Goal: Information Seeking & Learning: Learn about a topic

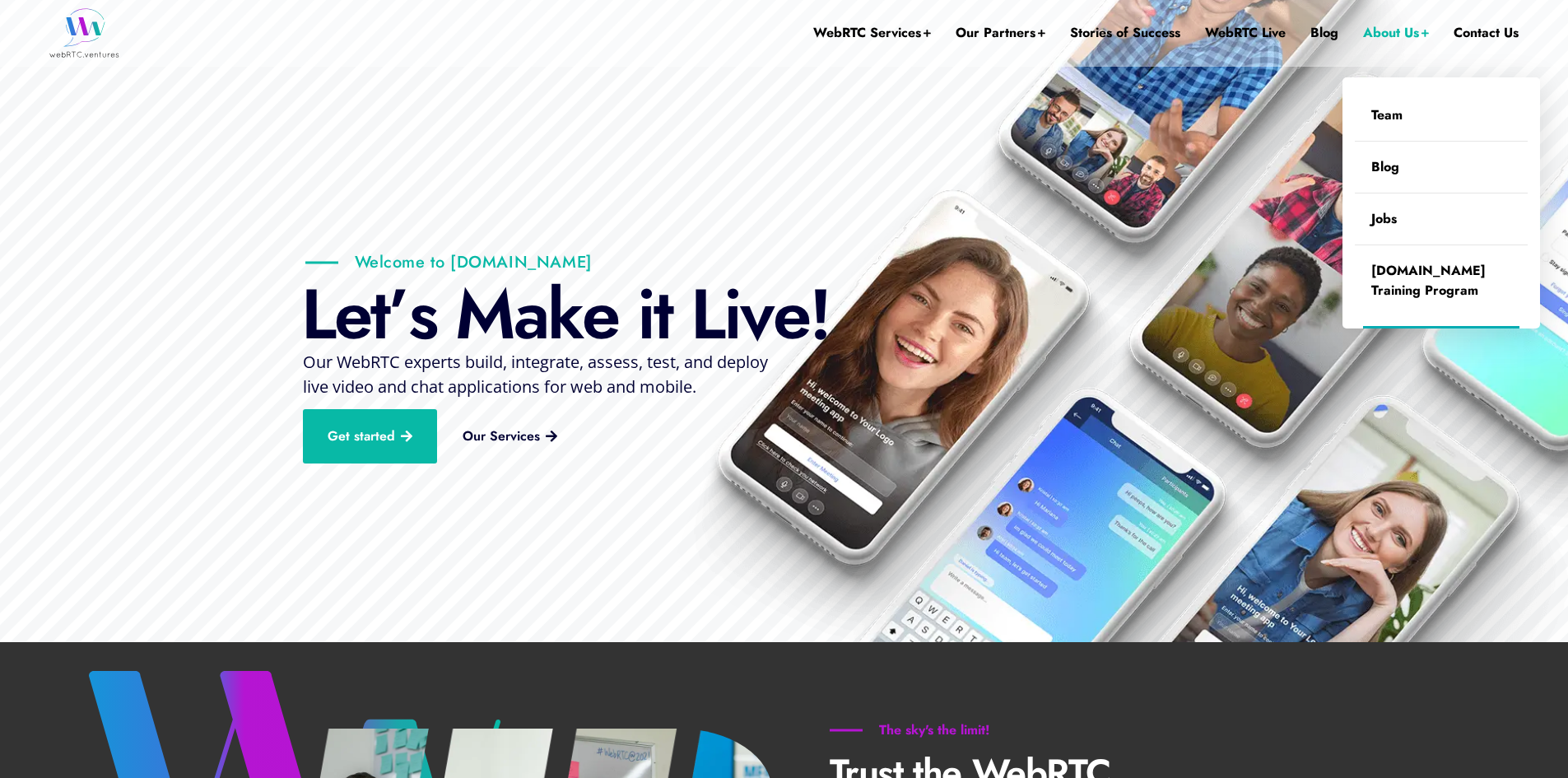
click at [1407, 31] on link "About Us" at bounding box center [1396, 32] width 65 height 66
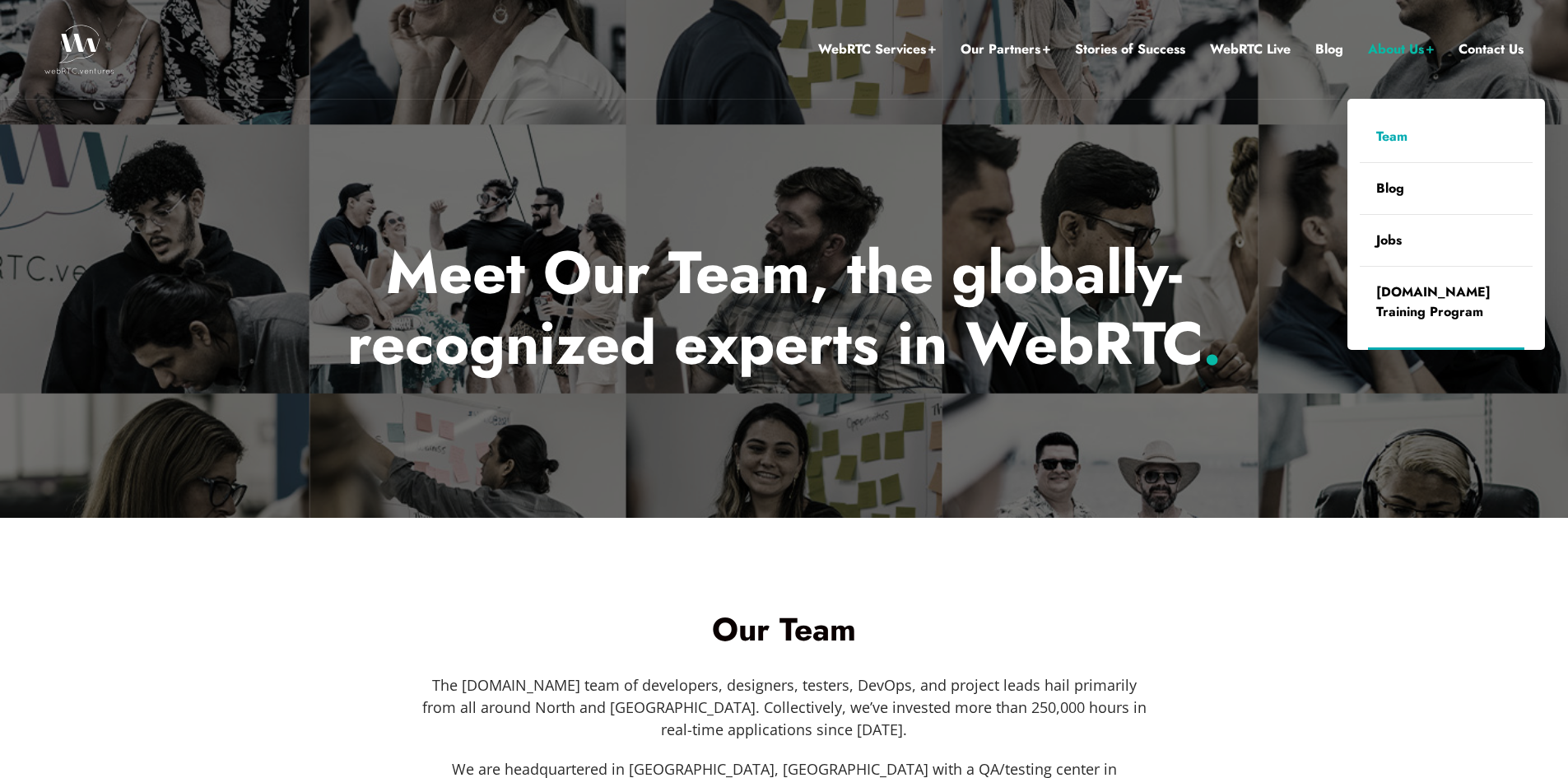
click at [1401, 135] on link "Team" at bounding box center [1446, 136] width 172 height 51
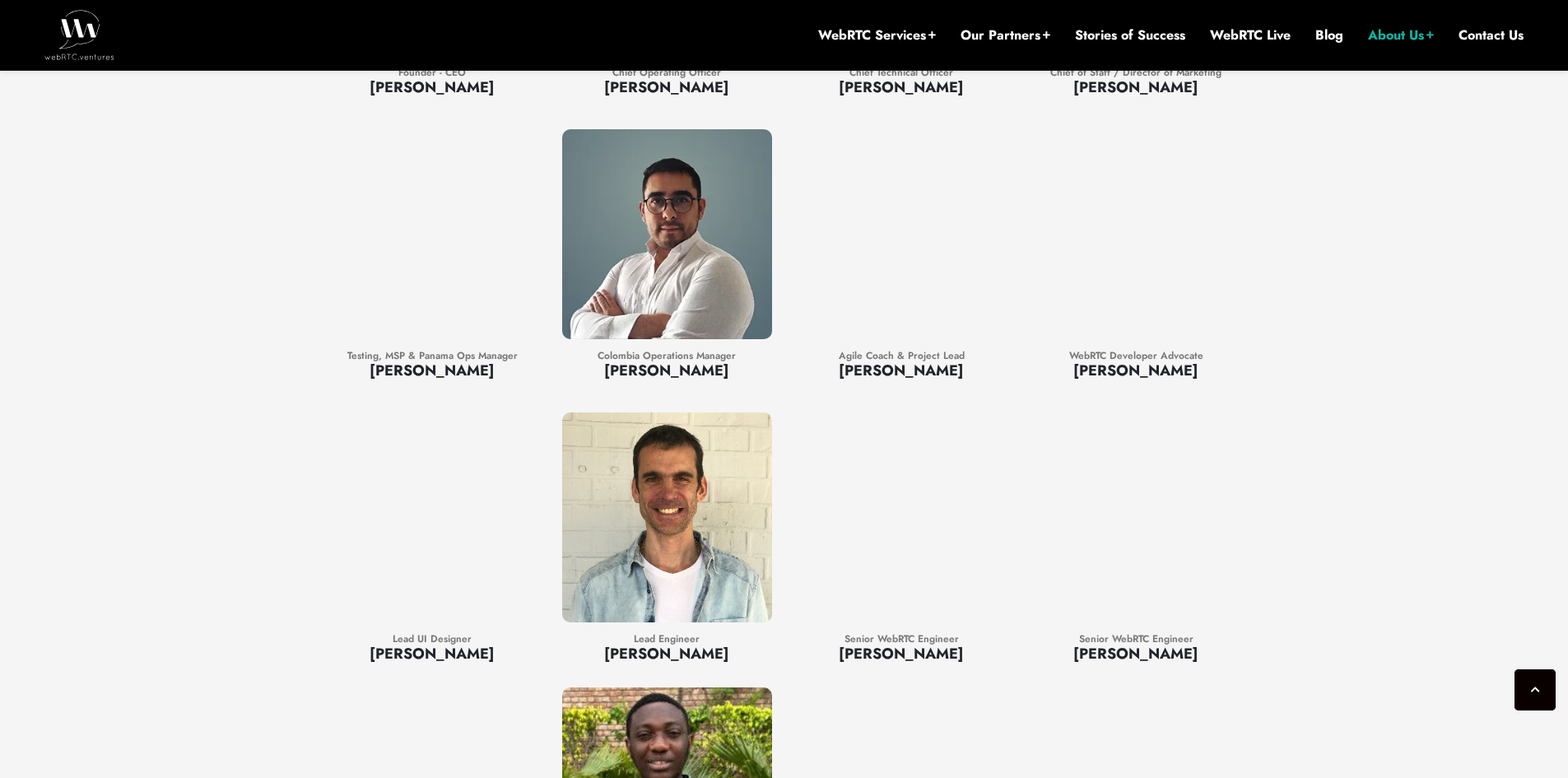
scroll to position [1664, 0]
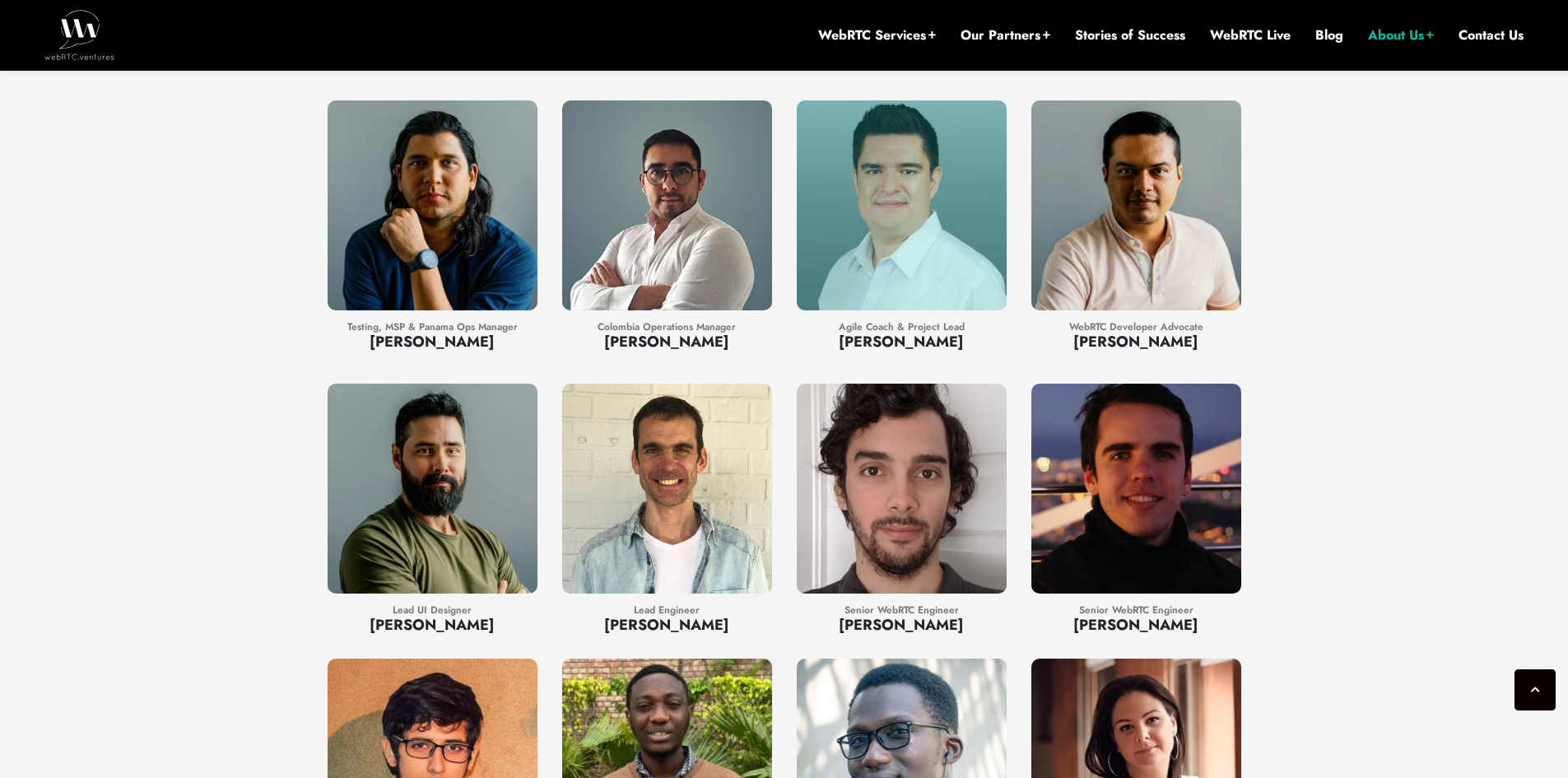
click at [900, 270] on div at bounding box center [902, 206] width 210 height 210
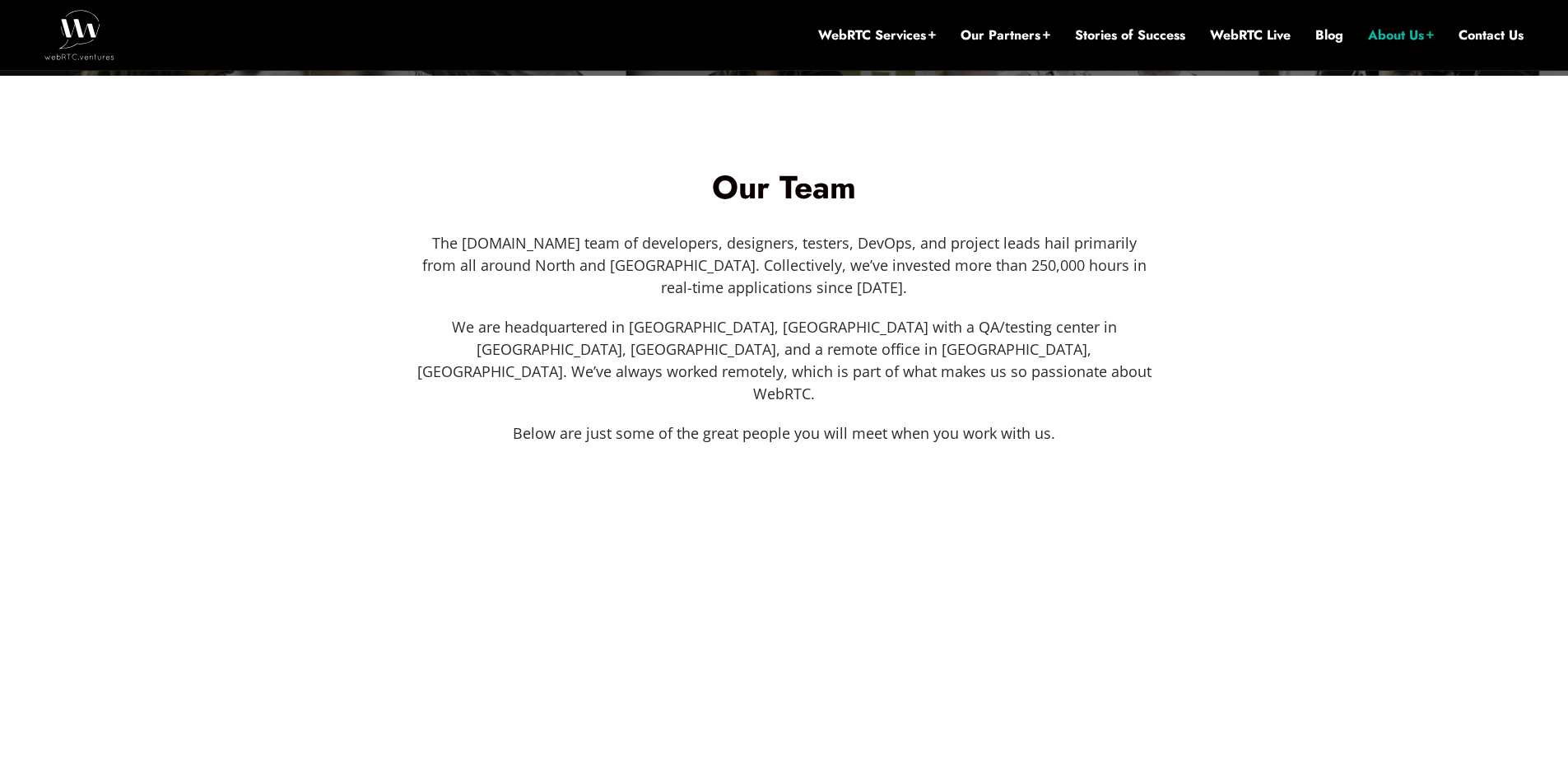
scroll to position [346, 0]
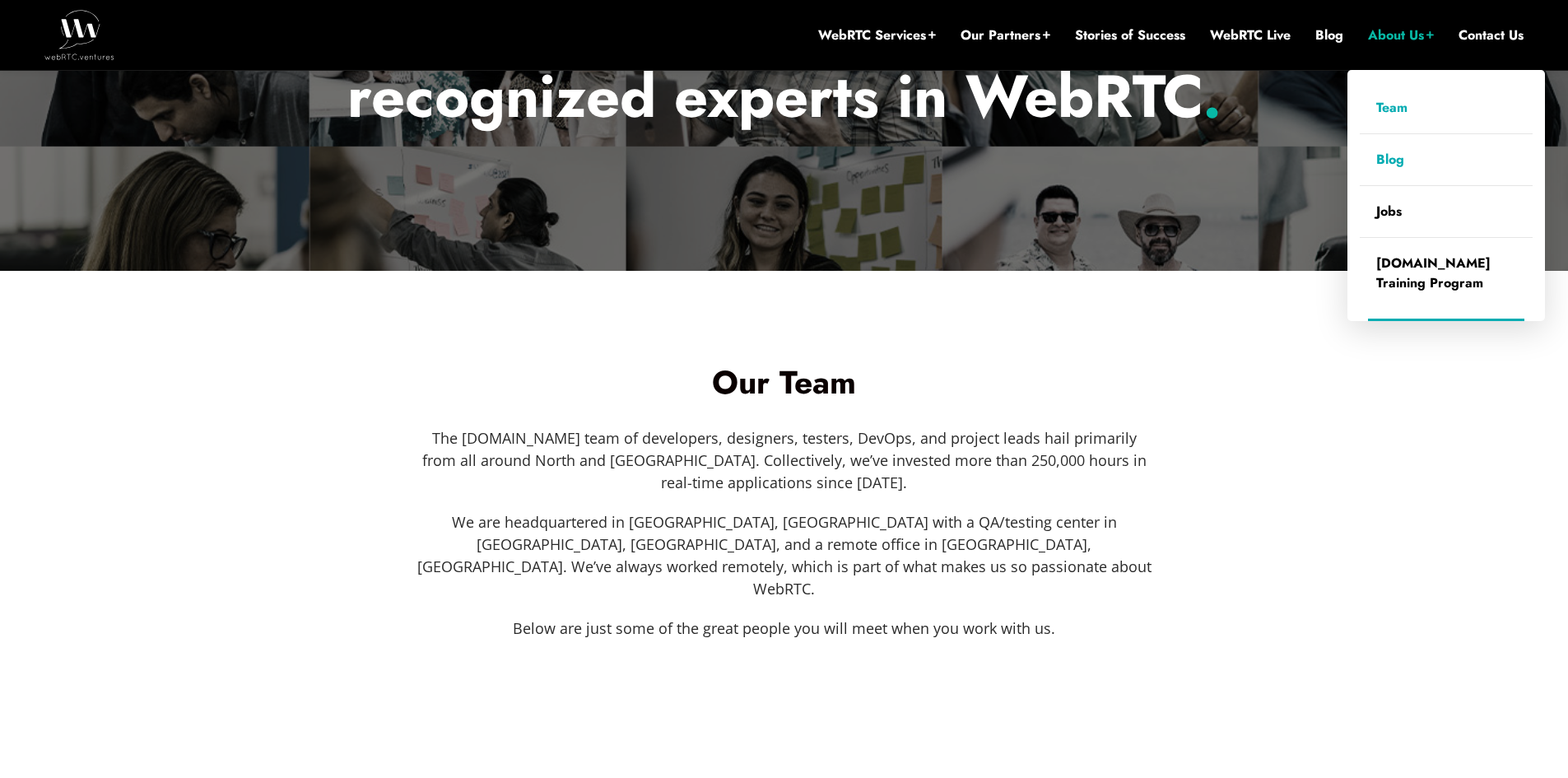
click at [1397, 159] on link "Blog" at bounding box center [1446, 159] width 172 height 51
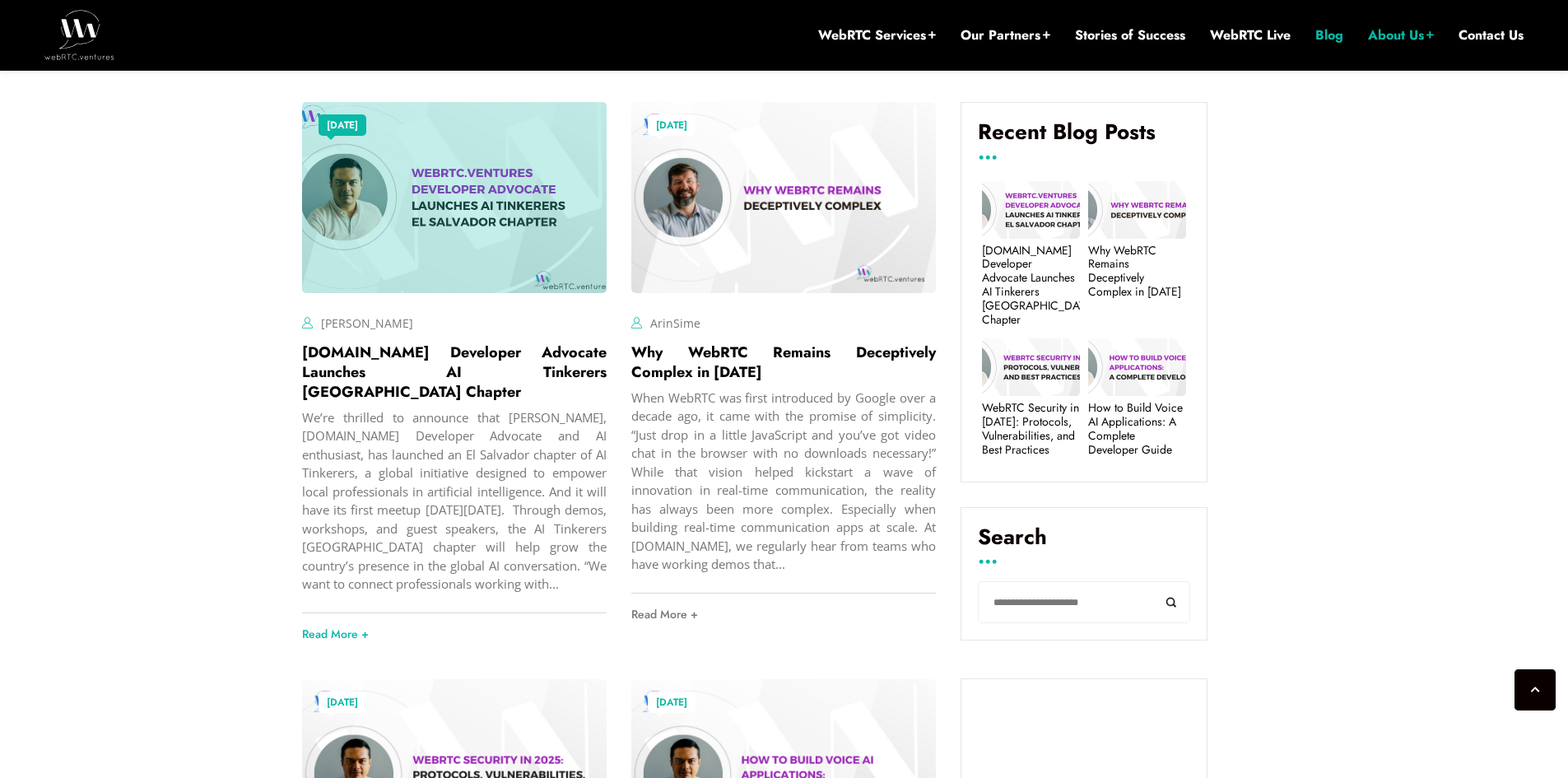
scroll to position [593, 0]
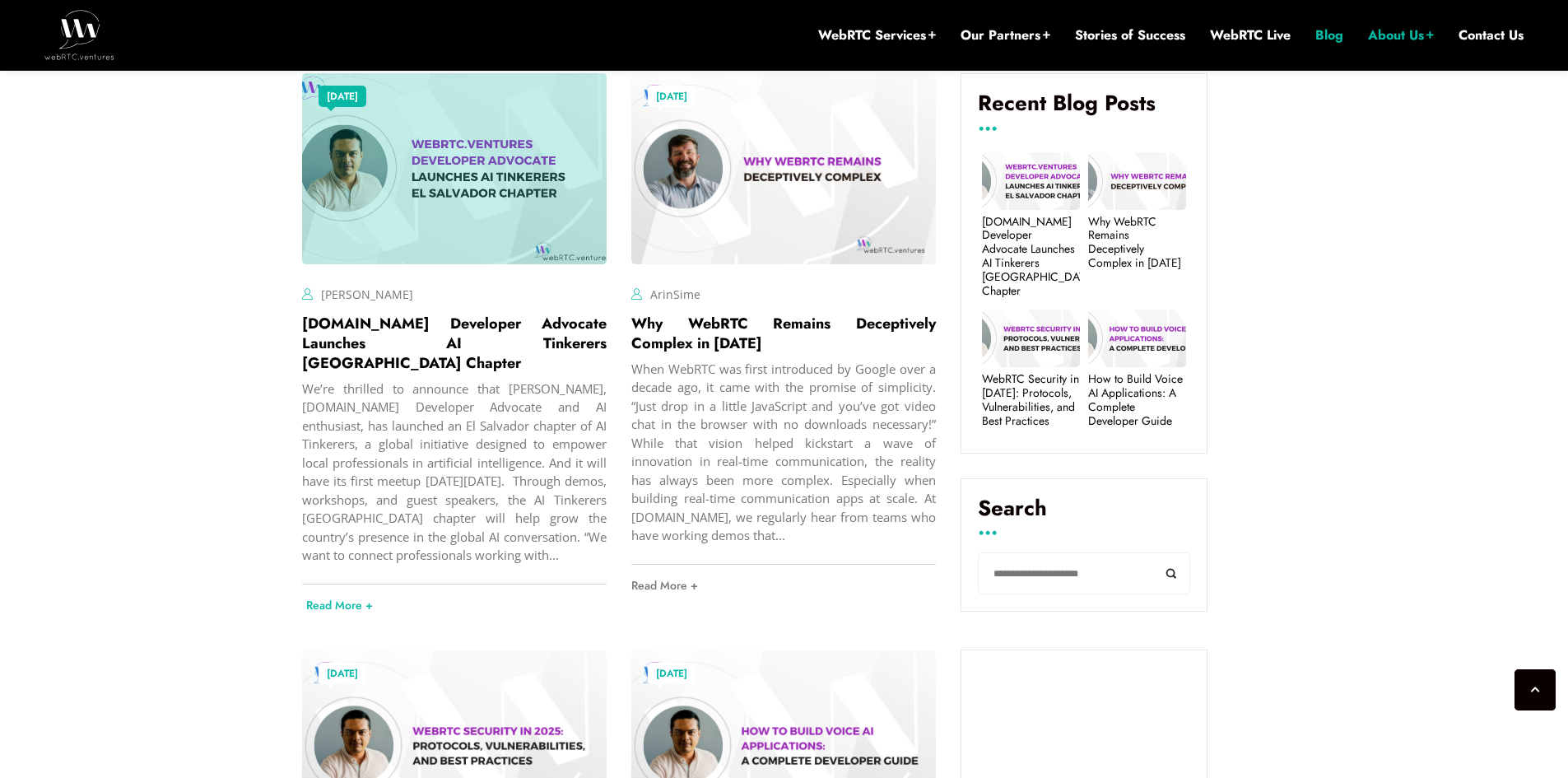
click at [338, 585] on link "Read More +" at bounding box center [458, 605] width 304 height 42
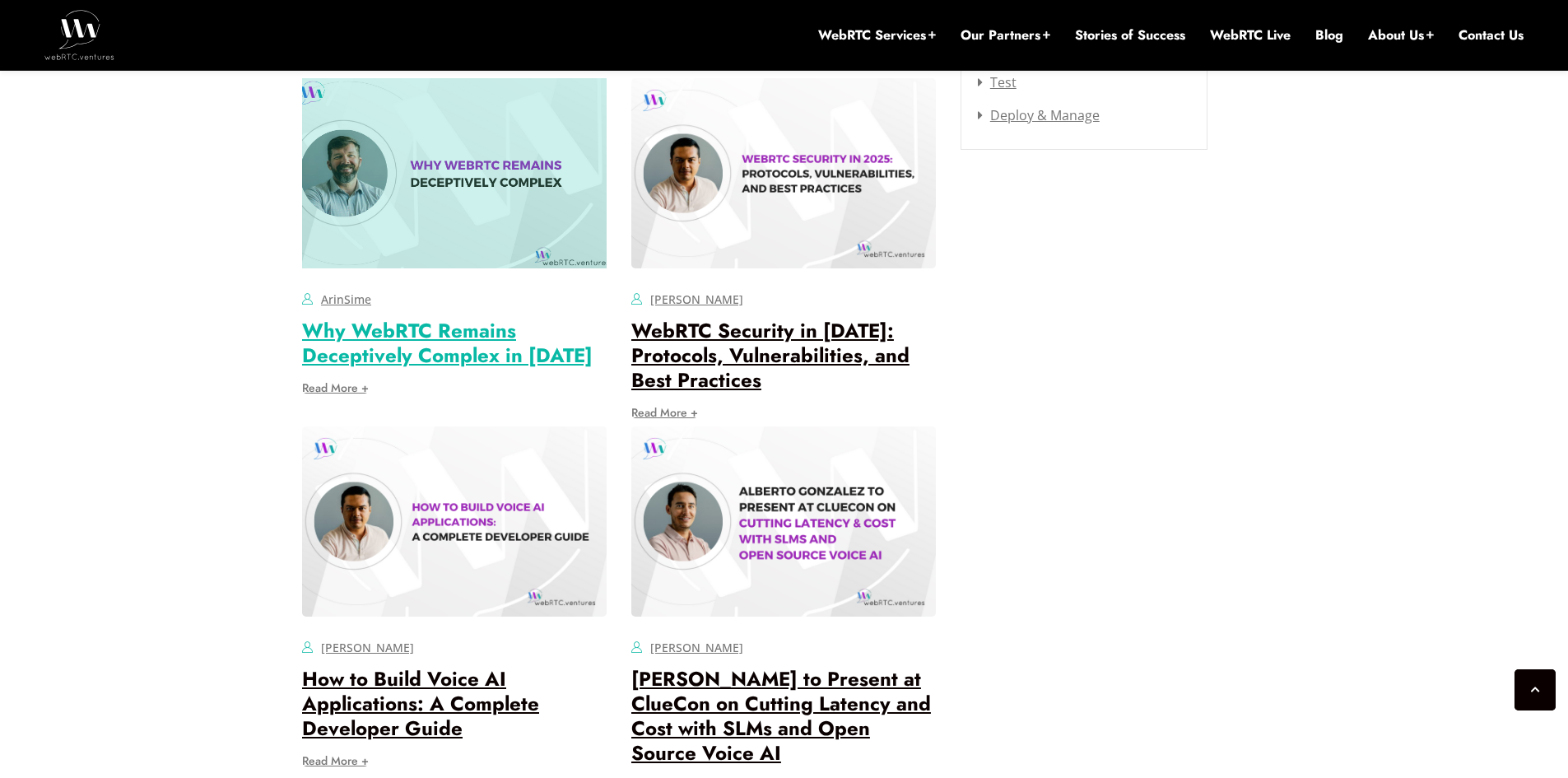
scroll to position [2405, 0]
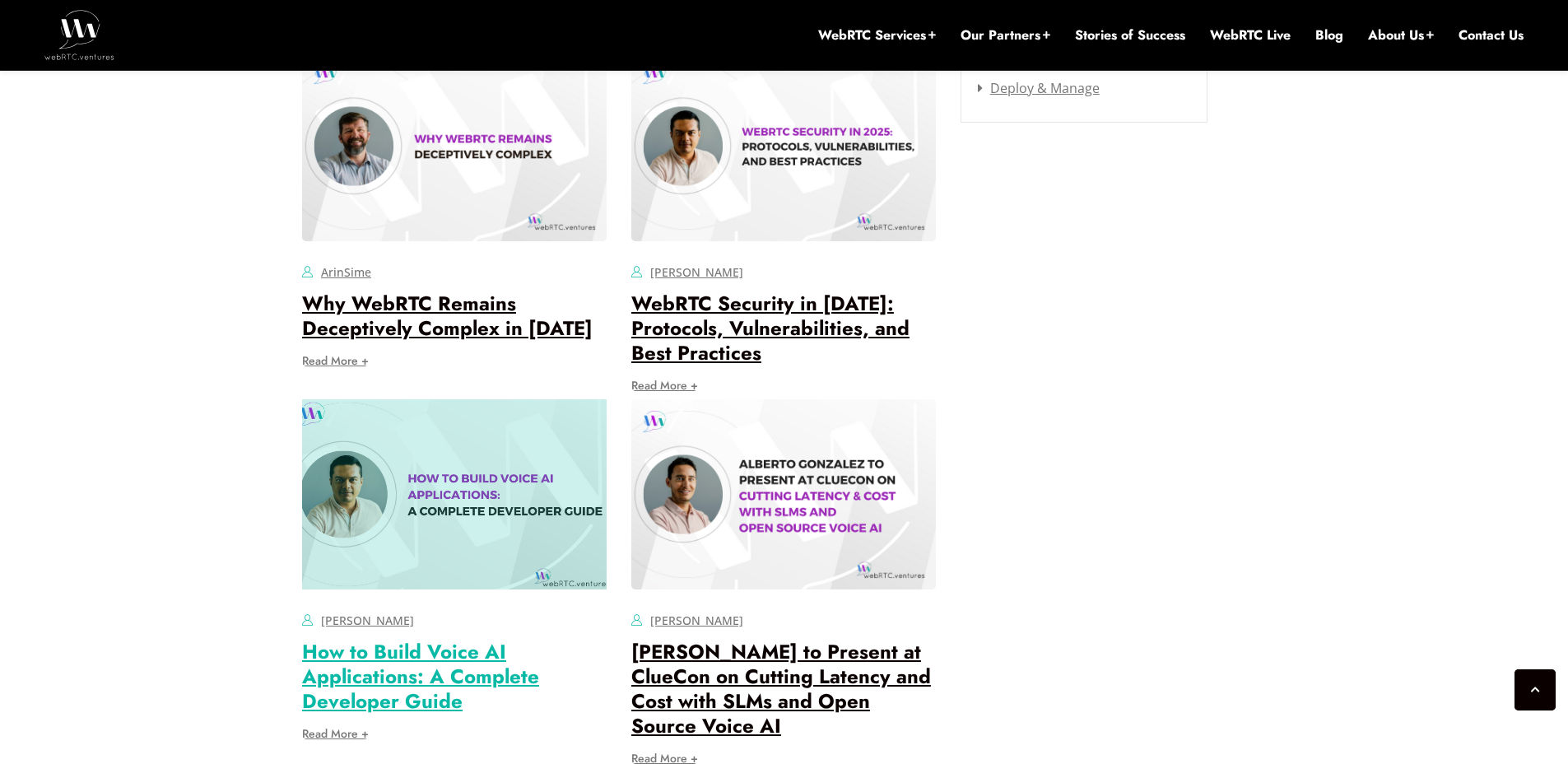
click at [372, 638] on link "How to Build Voice AI Applications: A Complete Developer Guide" at bounding box center [421, 676] width 237 height 78
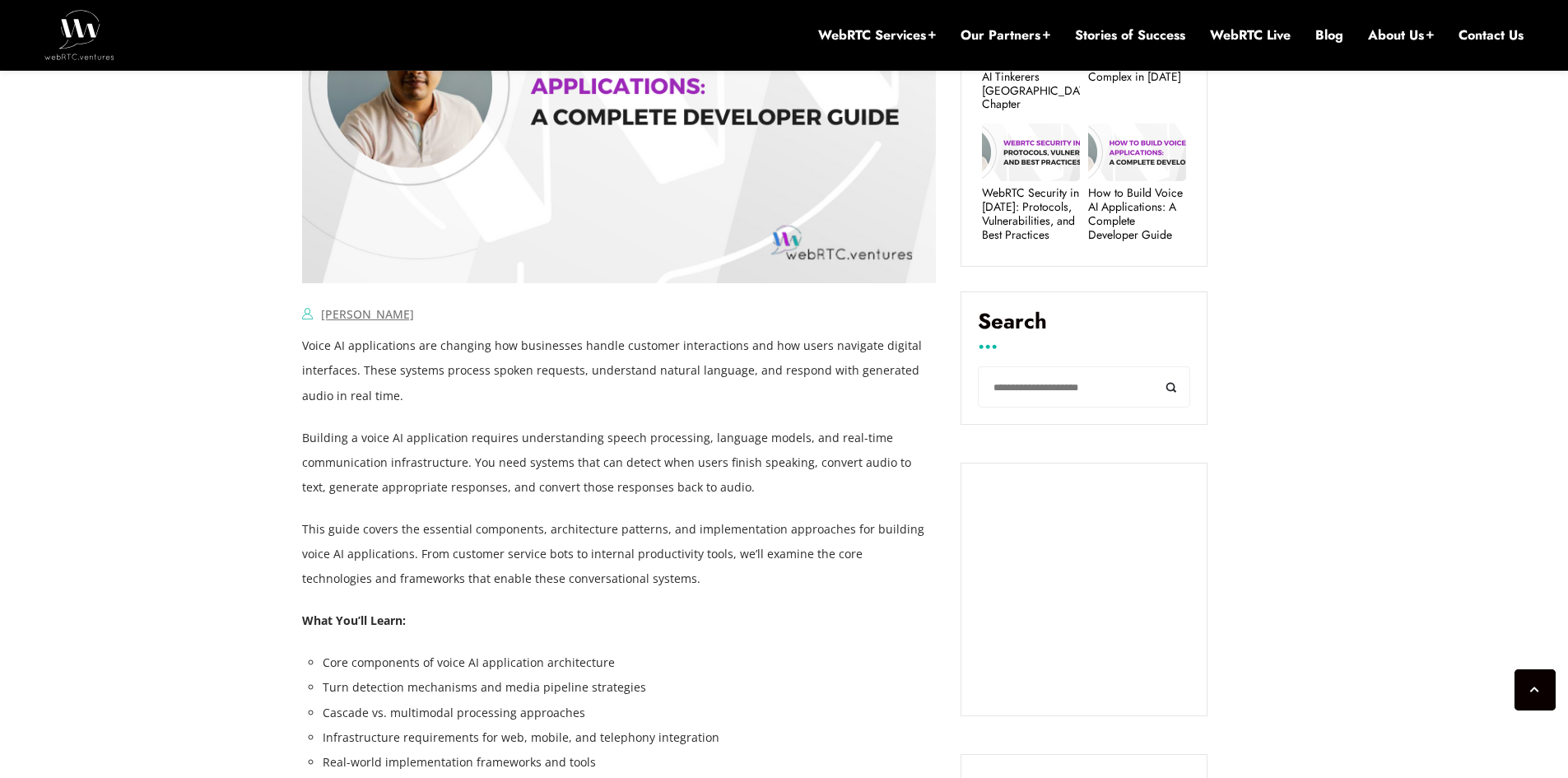
scroll to position [923, 0]
